Goal: Task Accomplishment & Management: Use online tool/utility

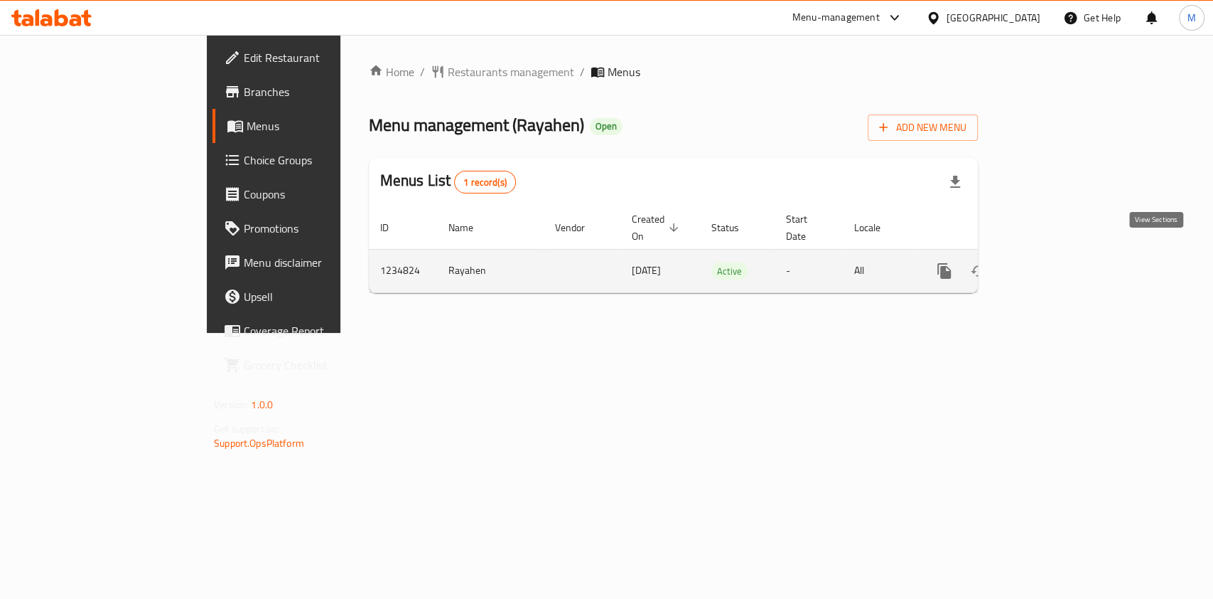
click at [1053, 264] on icon "enhanced table" at bounding box center [1047, 270] width 13 height 13
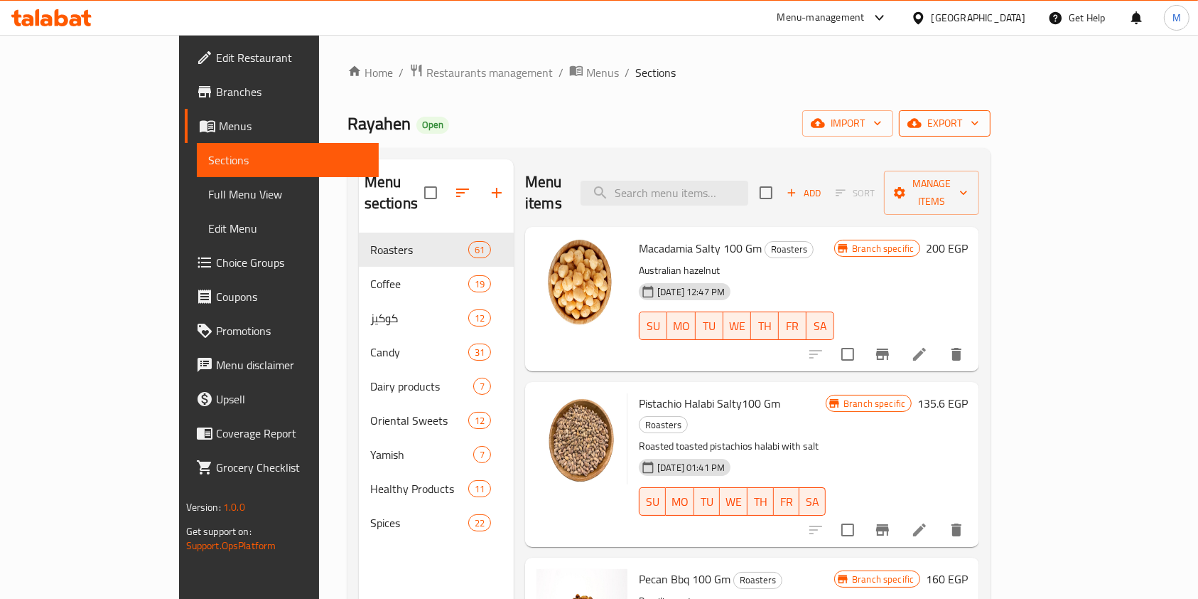
click at [980, 124] on span "export" at bounding box center [945, 123] width 69 height 18
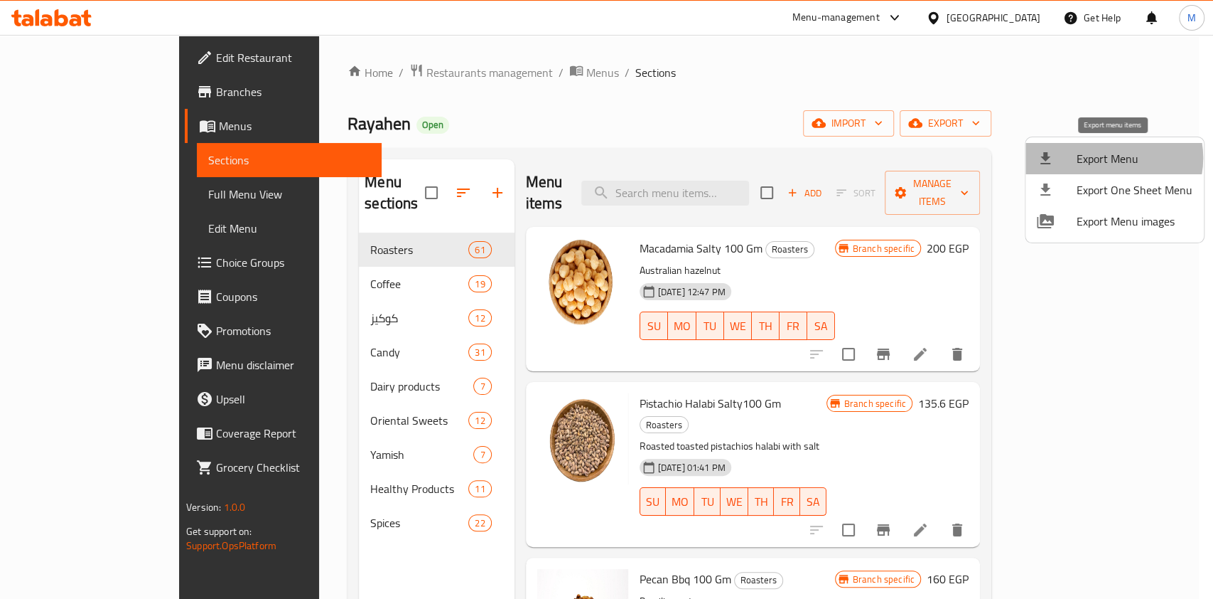
click at [1109, 158] on span "Export Menu" at bounding box center [1135, 158] width 116 height 17
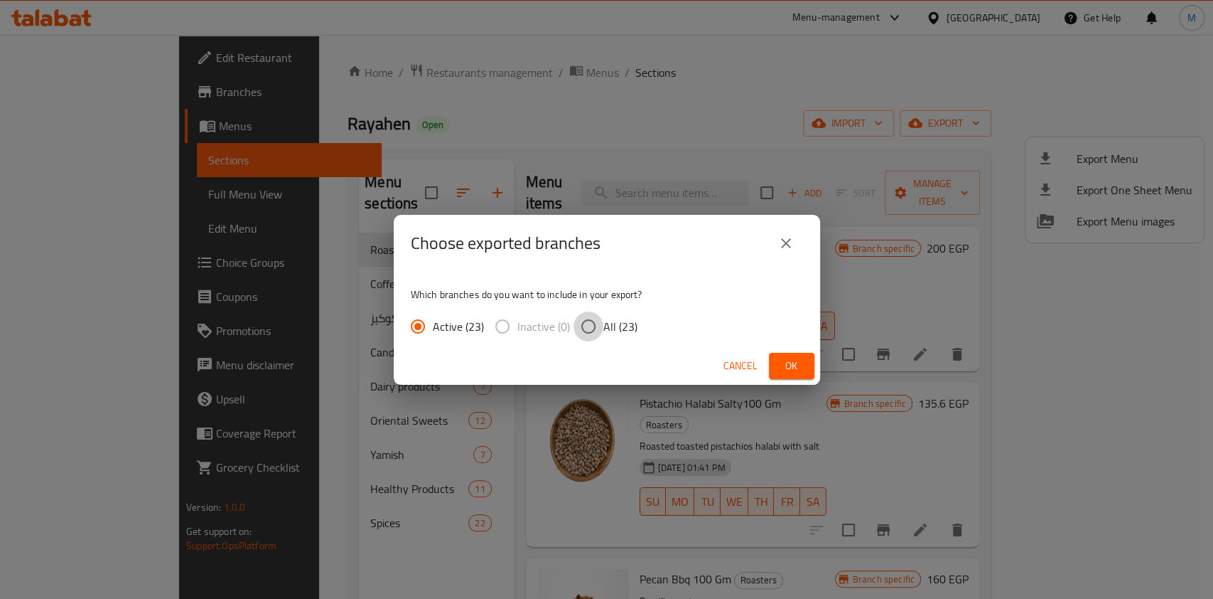
click at [587, 327] on input "All (23)" at bounding box center [589, 326] width 30 height 30
radio input "true"
click at [783, 361] on span "Ok" at bounding box center [792, 366] width 23 height 18
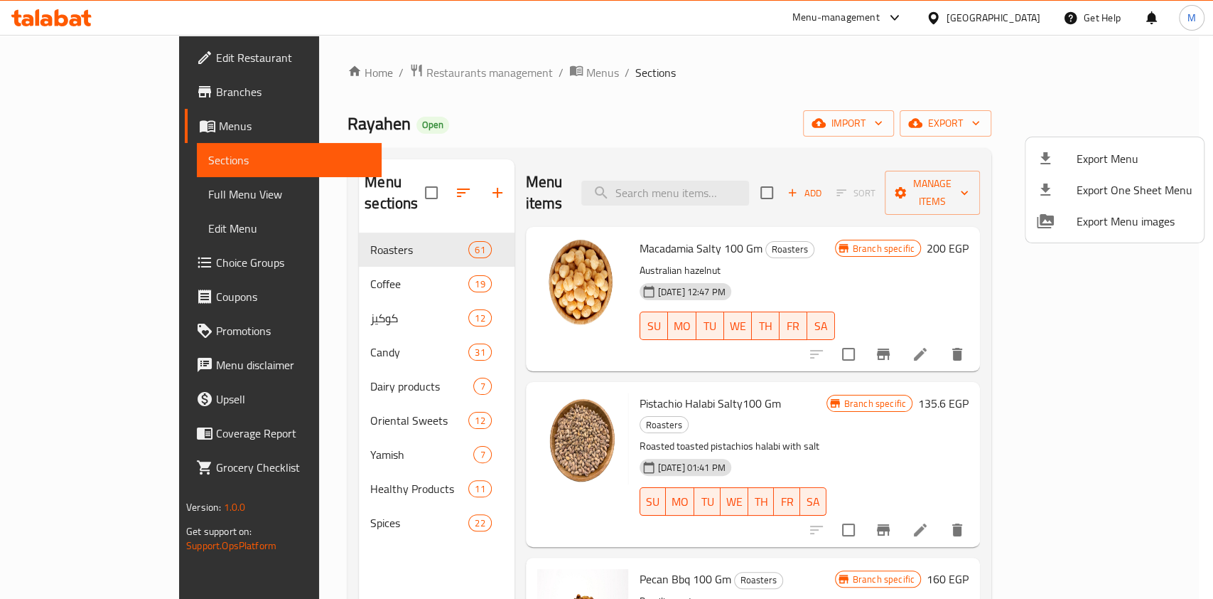
click at [399, 70] on div at bounding box center [606, 299] width 1213 height 599
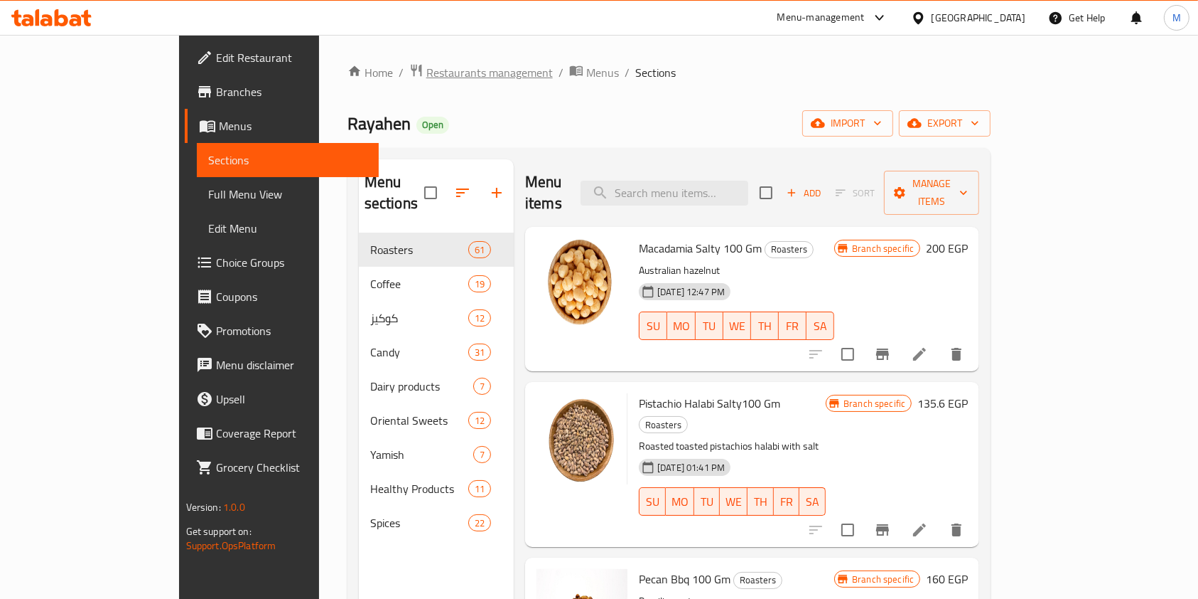
click at [427, 73] on span "Restaurants management" at bounding box center [490, 72] width 127 height 17
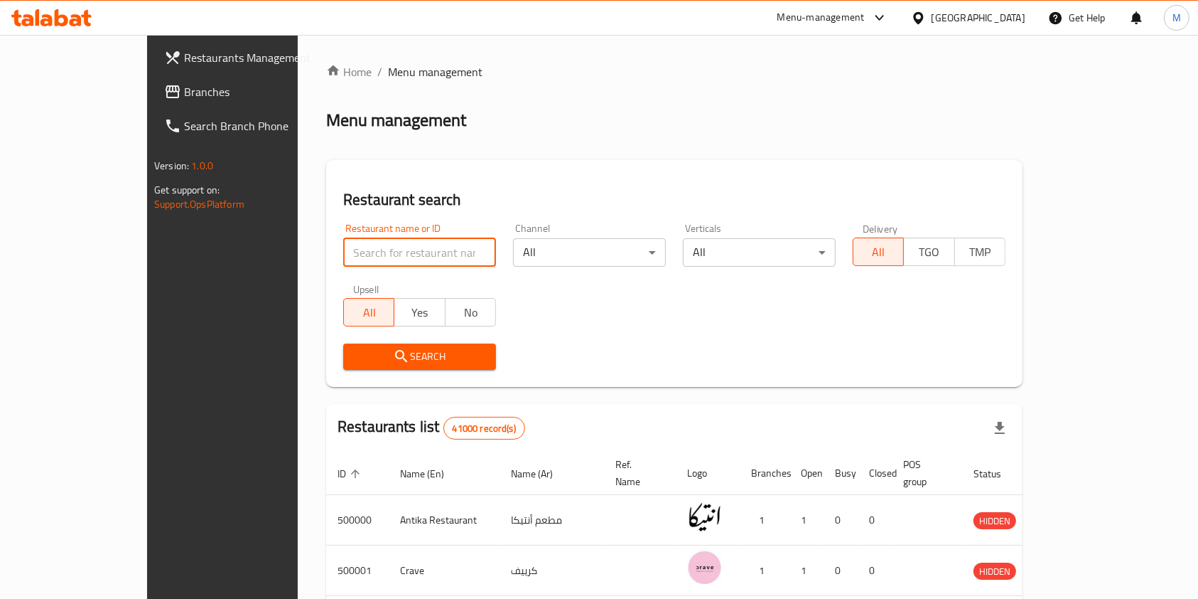
click at [380, 258] on input "search" at bounding box center [419, 252] width 153 height 28
paste input "678459"
type input "678459"
click button "Search" at bounding box center [419, 356] width 153 height 26
